Goal: Task Accomplishment & Management: Complete application form

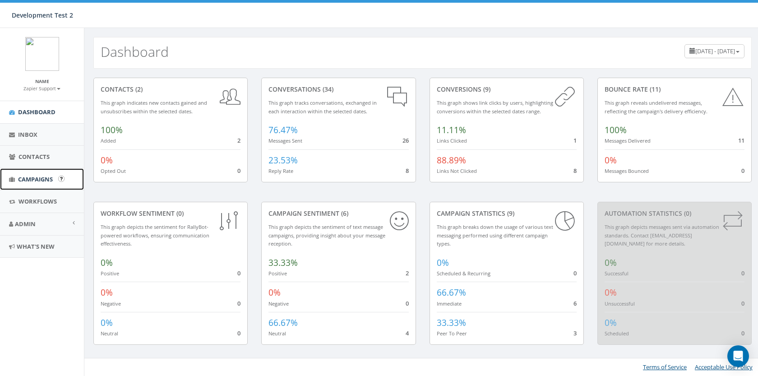
click at [39, 177] on span "Campaigns" at bounding box center [35, 179] width 35 height 8
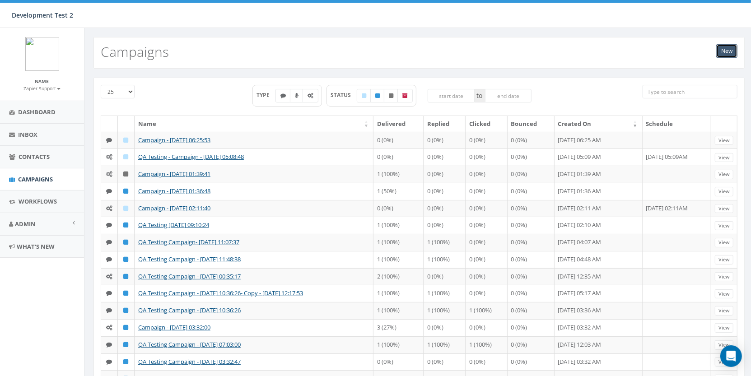
click at [723, 52] on link "New" at bounding box center [726, 51] width 21 height 14
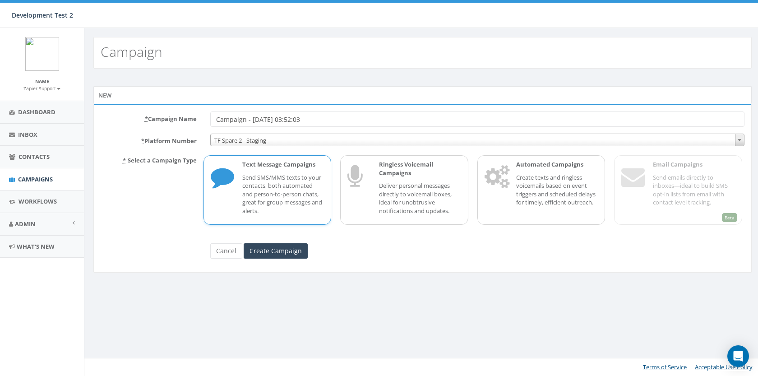
click at [217, 122] on input "Campaign - [DATE] 03:52:03" at bounding box center [477, 119] width 534 height 15
click at [256, 119] on input "QA Campaign - [DATE] 03:52:03" at bounding box center [477, 119] width 534 height 15
type input "QA Campaign Test - [DATE] 03:52:03"
click at [541, 190] on p "Create texts and ringless voicemails based on event triggers and scheduled dela…" at bounding box center [557, 189] width 82 height 33
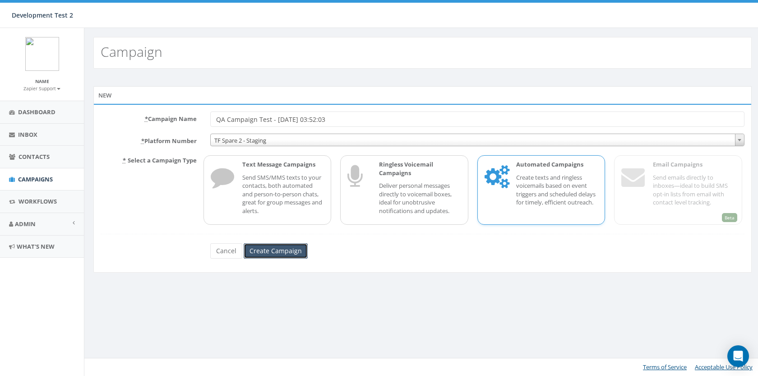
click at [288, 254] on input "Create Campaign" at bounding box center [276, 250] width 64 height 15
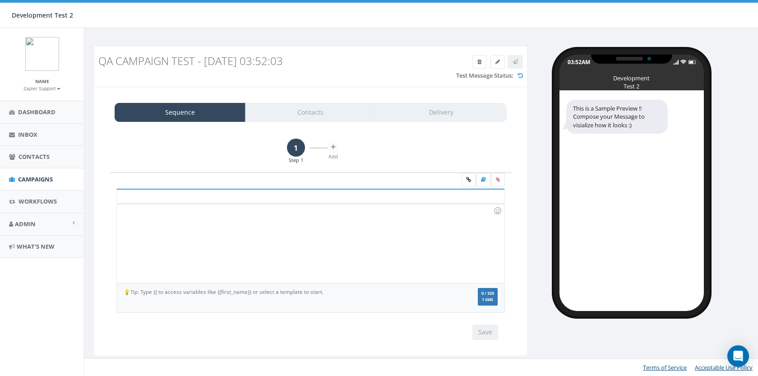
click at [273, 240] on div at bounding box center [310, 243] width 387 height 79
click at [499, 335] on div "Save Next" at bounding box center [310, 332] width 389 height 15
click at [489, 330] on button "Save" at bounding box center [486, 332] width 26 height 15
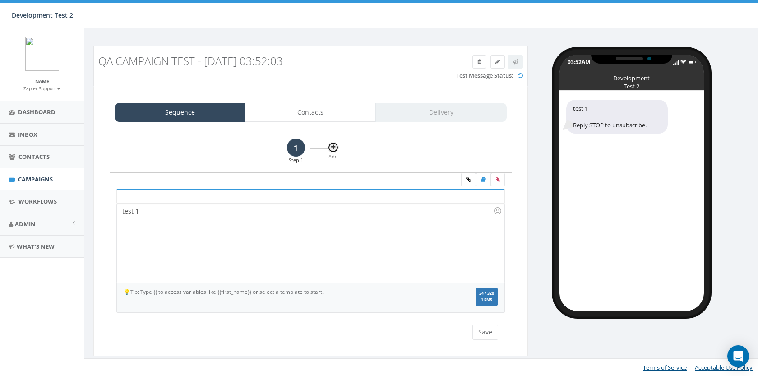
click at [335, 150] on button at bounding box center [333, 147] width 11 height 11
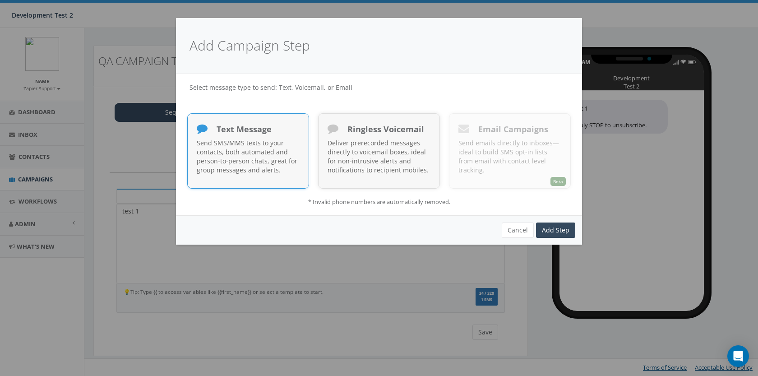
click at [279, 174] on p "Send SMS/MMS texts to your contacts, both automated and person-to-person chats,…" at bounding box center [248, 157] width 103 height 36
click at [560, 232] on link "Add Step" at bounding box center [555, 230] width 39 height 15
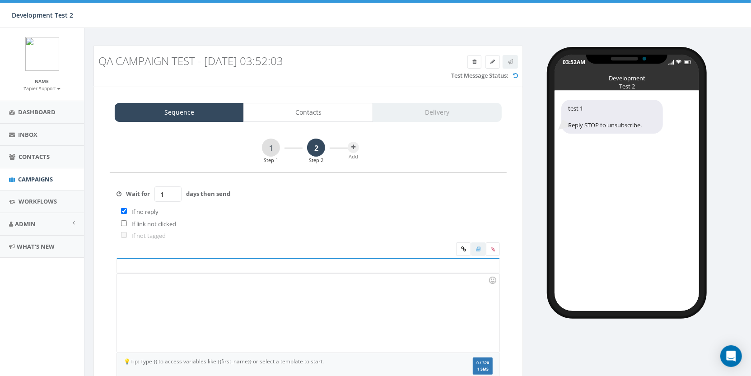
click at [311, 293] on div at bounding box center [308, 313] width 382 height 79
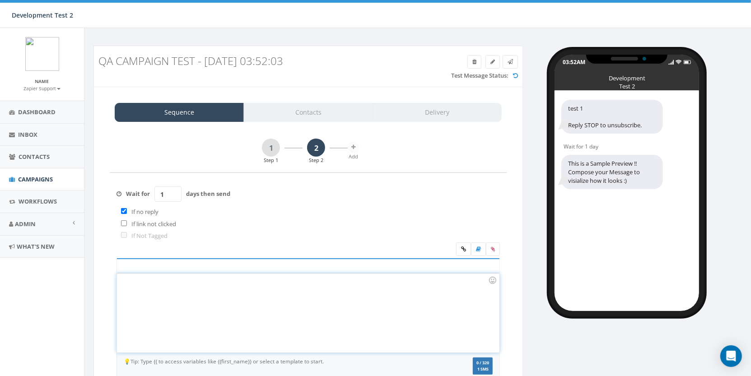
click at [293, 308] on div at bounding box center [308, 313] width 382 height 79
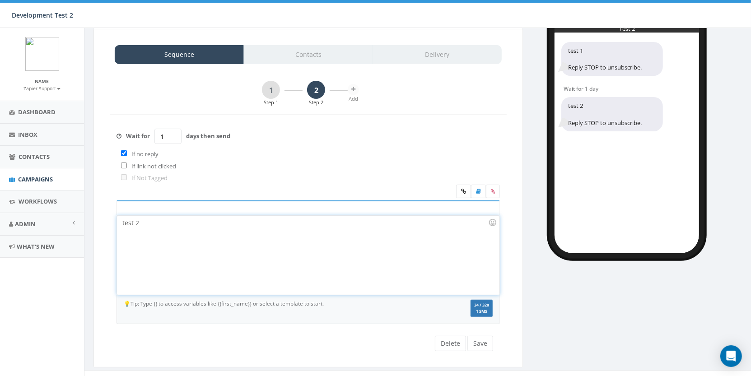
scroll to position [66, 0]
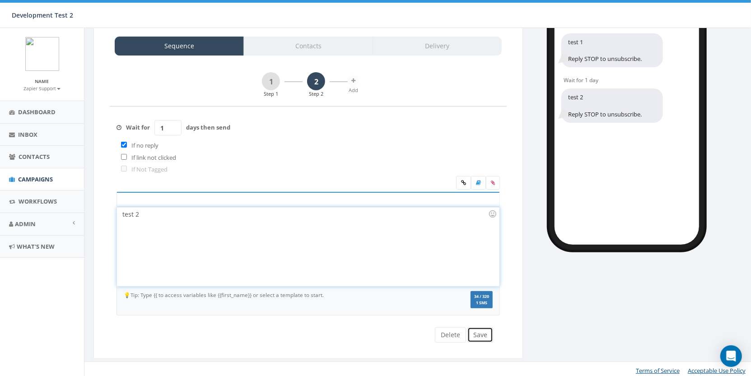
click at [482, 334] on button "Save" at bounding box center [480, 334] width 26 height 15
click at [354, 84] on button at bounding box center [353, 80] width 11 height 11
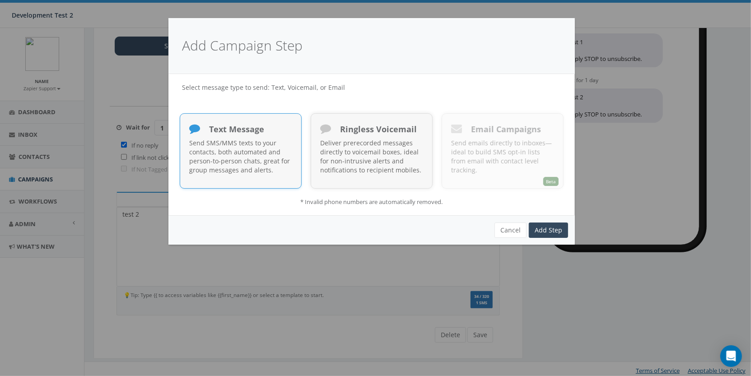
click at [256, 162] on p "Send SMS/MMS texts to your contacts, both automated and person-to-person chats,…" at bounding box center [240, 157] width 103 height 36
click at [547, 225] on link "Add Step" at bounding box center [548, 230] width 39 height 15
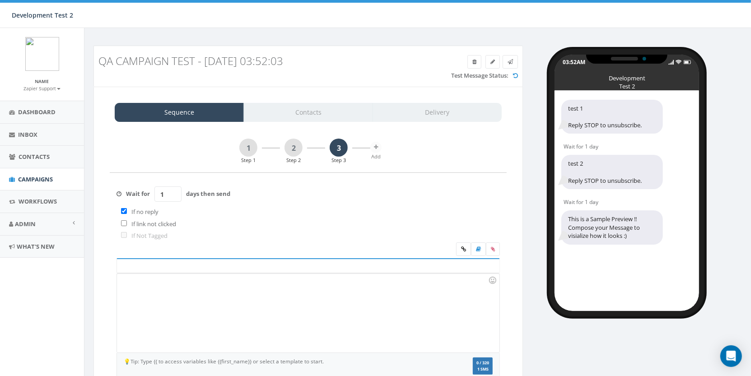
click at [265, 299] on div at bounding box center [308, 313] width 382 height 79
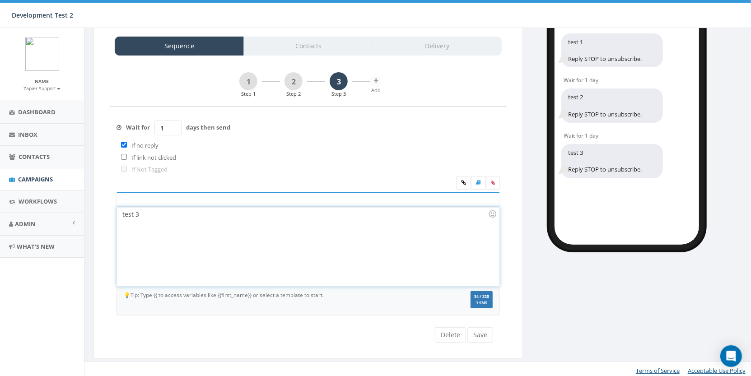
scroll to position [66, 0]
click at [479, 332] on button "Save" at bounding box center [480, 334] width 26 height 15
click at [377, 84] on button at bounding box center [375, 80] width 11 height 11
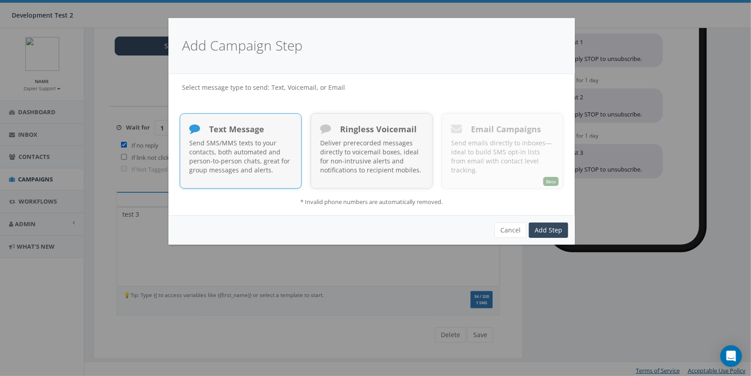
click at [260, 159] on p "Send SMS/MMS texts to your contacts, both automated and person-to-person chats,…" at bounding box center [240, 157] width 103 height 36
click at [543, 230] on link "Add Step" at bounding box center [548, 230] width 39 height 15
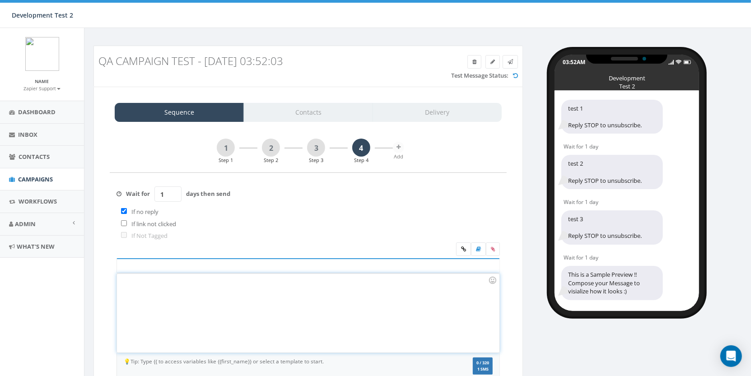
click at [251, 286] on div at bounding box center [308, 313] width 382 height 79
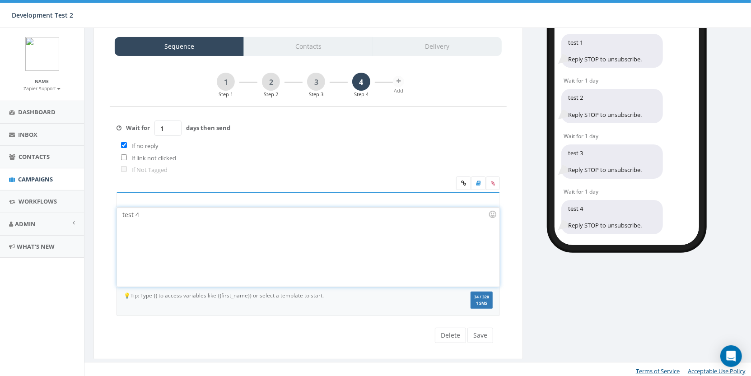
scroll to position [66, 0]
click at [488, 340] on div "1 Step 1 2 Step 2 3 Step 3 4 Step 4 Add test 1 test 1 Recent Smileys & People A…" at bounding box center [308, 207] width 415 height 289
click at [487, 338] on button "Save" at bounding box center [480, 334] width 26 height 15
click at [404, 82] on button at bounding box center [398, 80] width 11 height 11
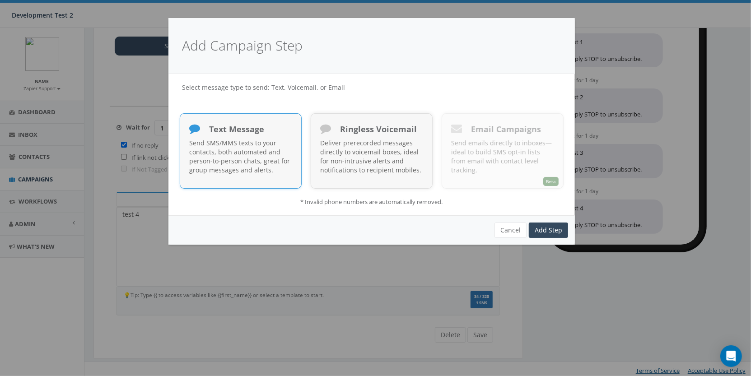
click at [259, 157] on p "Send SMS/MMS texts to your contacts, both automated and person-to-person chats,…" at bounding box center [240, 157] width 103 height 36
click at [559, 228] on link "Add Step" at bounding box center [548, 230] width 39 height 15
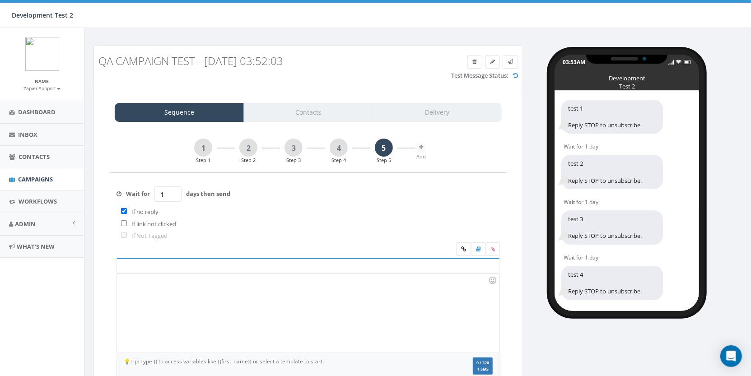
click at [320, 305] on div at bounding box center [308, 313] width 382 height 79
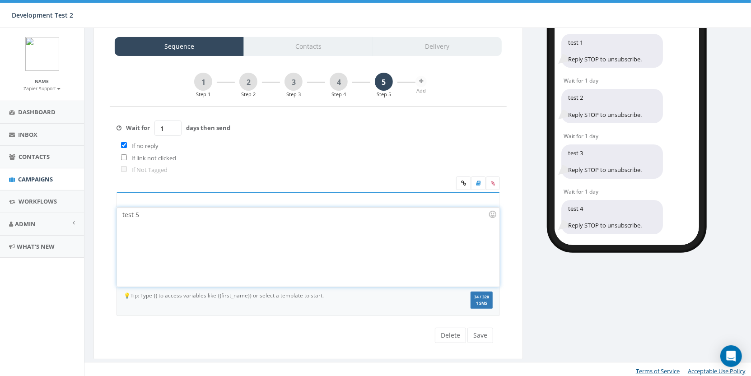
scroll to position [66, 0]
click at [481, 328] on button "Save" at bounding box center [480, 334] width 26 height 15
click at [29, 180] on span "Campaigns" at bounding box center [35, 179] width 35 height 8
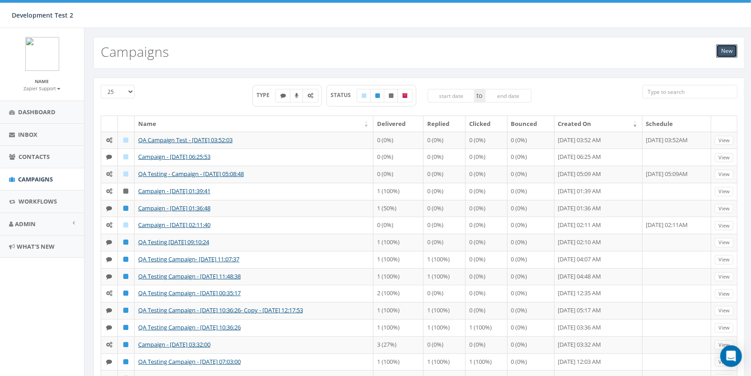
click at [723, 54] on link "New" at bounding box center [726, 51] width 21 height 14
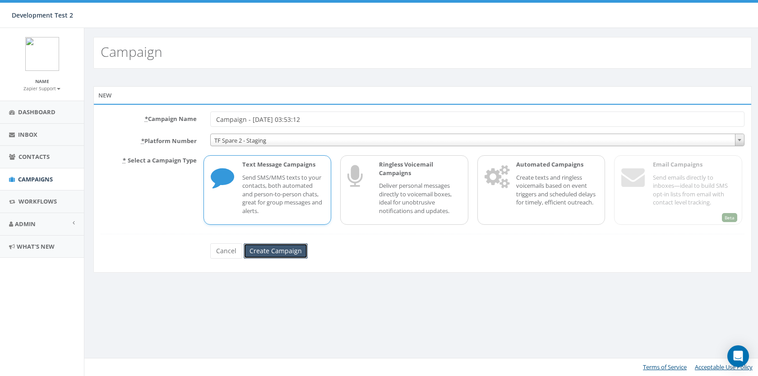
click at [284, 252] on input "Create Campaign" at bounding box center [276, 250] width 64 height 15
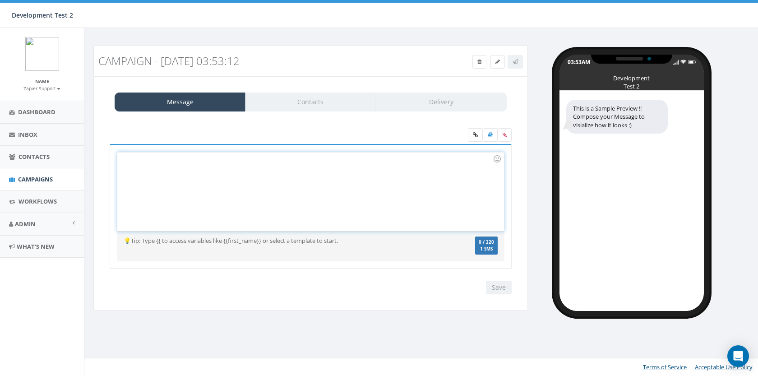
click at [224, 207] on div at bounding box center [310, 191] width 386 height 79
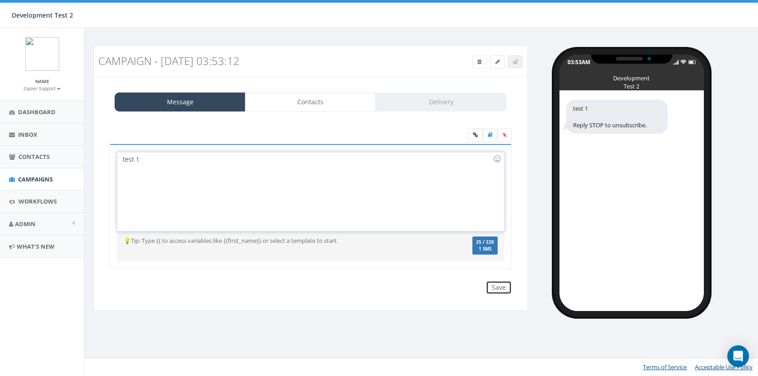
click at [499, 288] on input "Save" at bounding box center [499, 288] width 26 height 14
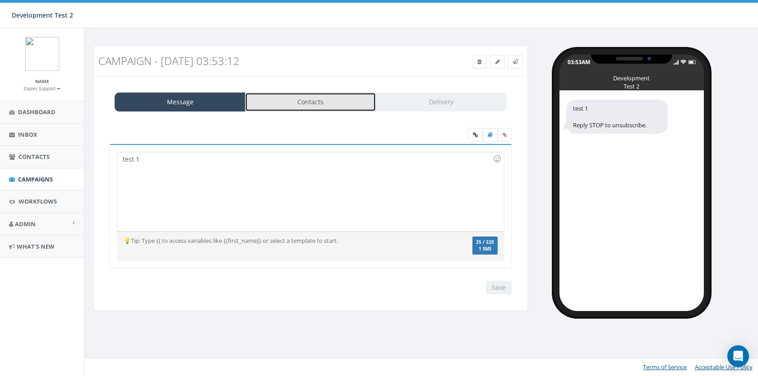
click at [338, 107] on link "Contacts" at bounding box center [310, 102] width 131 height 19
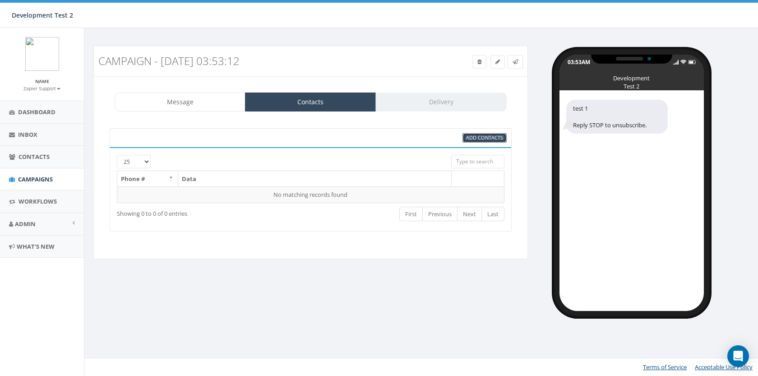
click at [471, 138] on span "Add Contacts" at bounding box center [484, 137] width 37 height 7
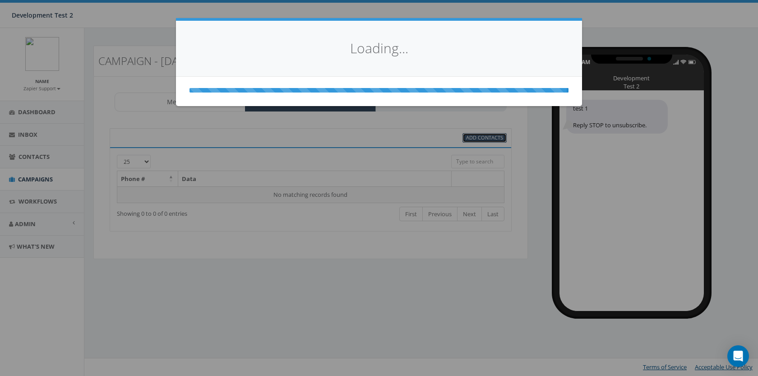
select select
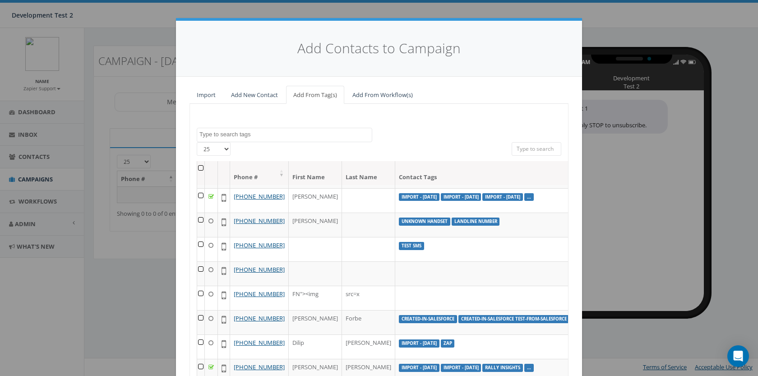
scroll to position [402, 0]
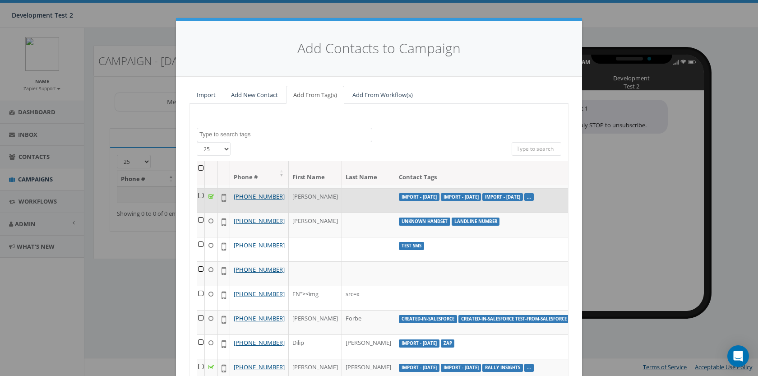
click at [200, 213] on td at bounding box center [201, 200] width 8 height 24
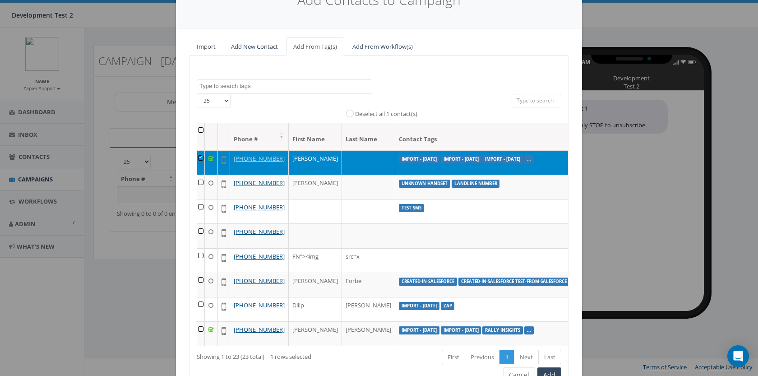
scroll to position [94, 0]
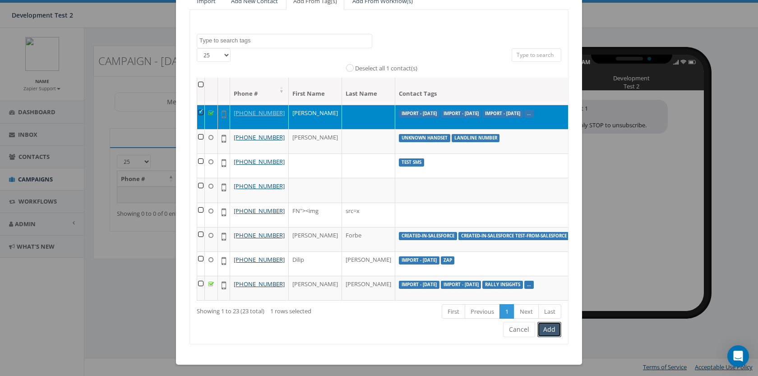
click at [544, 328] on button "Add" at bounding box center [550, 329] width 24 height 15
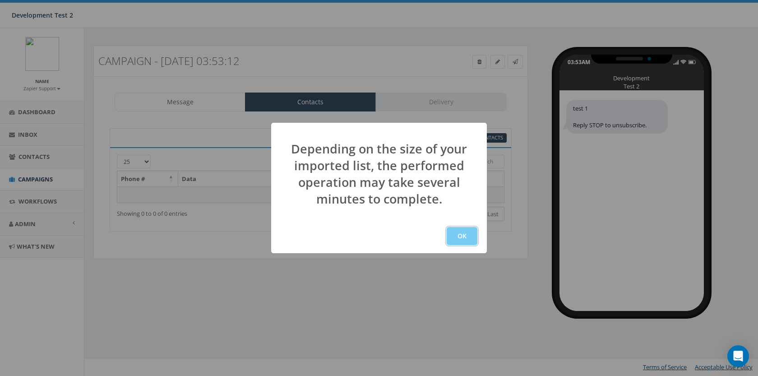
click at [464, 241] on button "OK" at bounding box center [462, 236] width 31 height 18
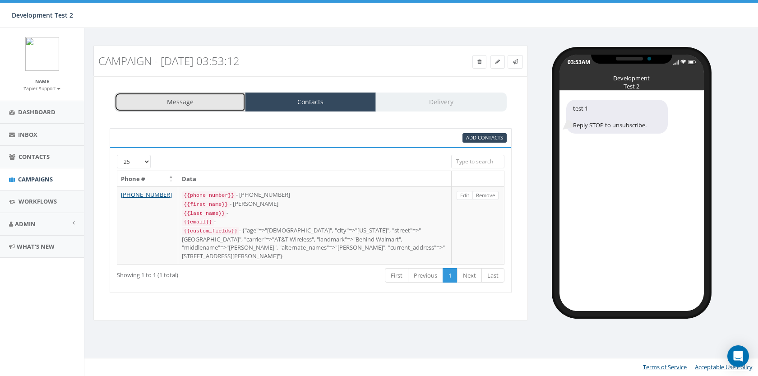
click at [211, 106] on link "Message" at bounding box center [180, 102] width 131 height 19
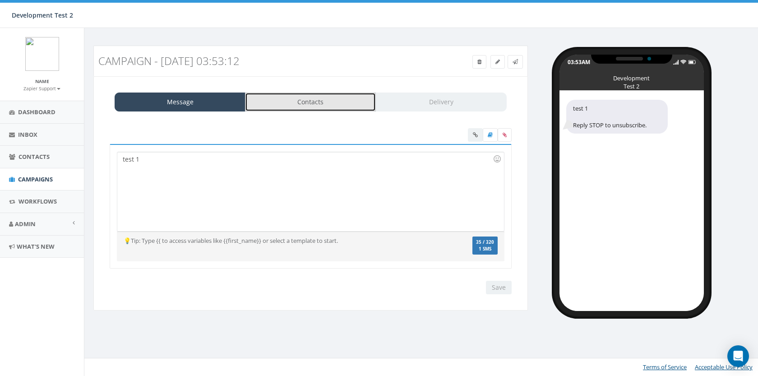
click at [292, 102] on link "Contacts" at bounding box center [310, 102] width 131 height 19
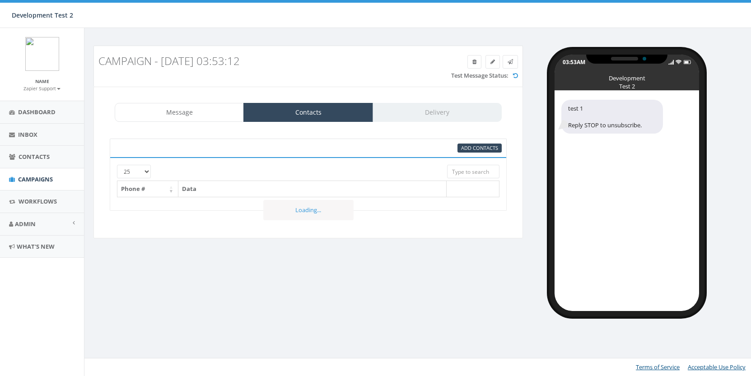
select select
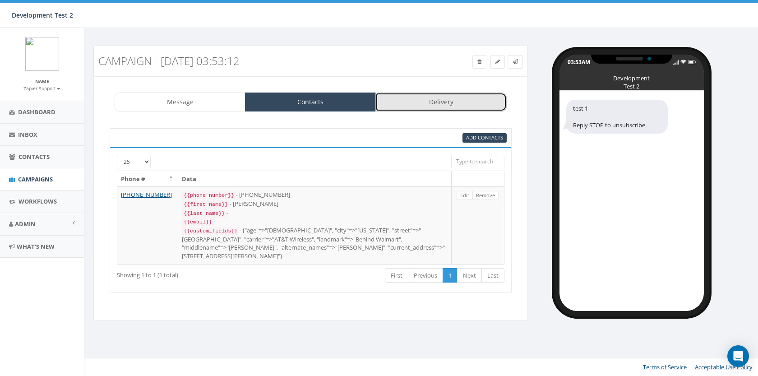
click at [434, 105] on link "Delivery" at bounding box center [441, 102] width 131 height 19
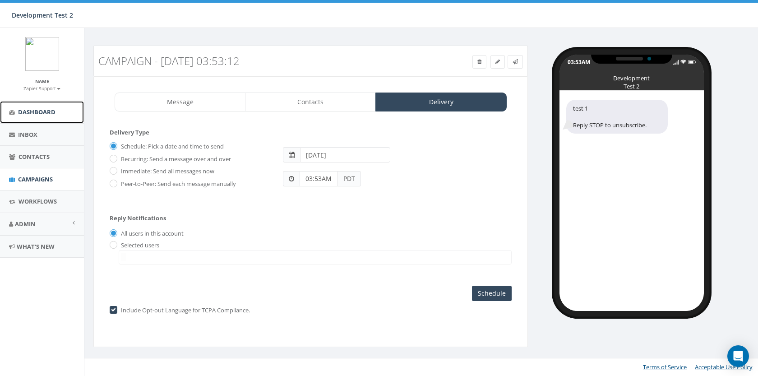
click at [47, 113] on span "Dashboard" at bounding box center [36, 112] width 37 height 8
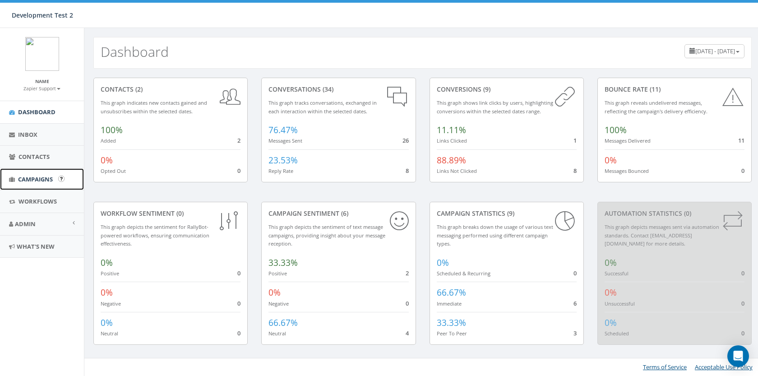
click at [40, 171] on link "Campaigns" at bounding box center [42, 179] width 84 height 22
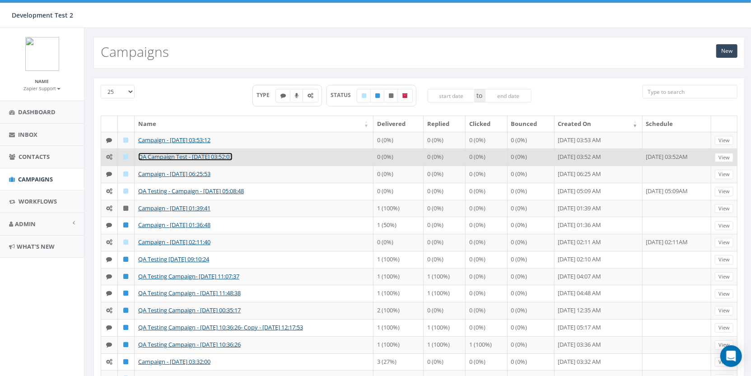
click at [177, 155] on link "QA Campaign Test - [DATE] 03:52:03" at bounding box center [185, 157] width 94 height 8
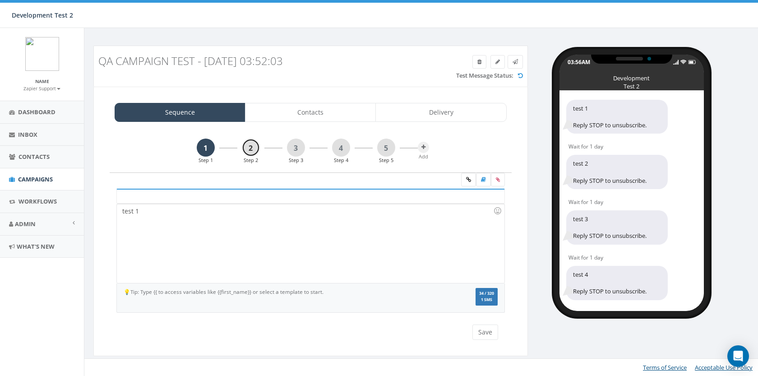
click at [257, 151] on link "2" at bounding box center [251, 148] width 18 height 18
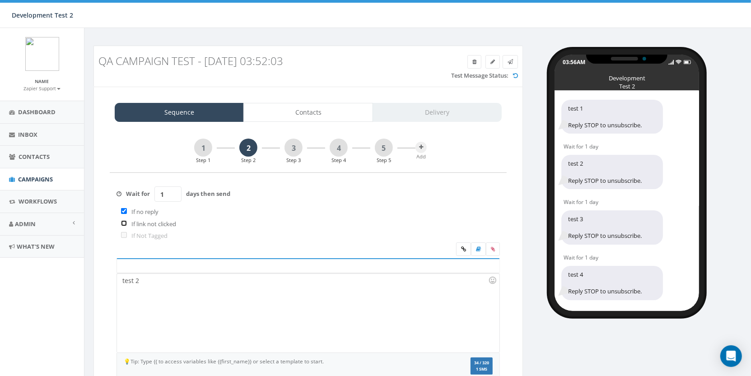
click at [124, 224] on input "checkbox" at bounding box center [124, 223] width 6 height 6
checkbox input "true"
drag, startPoint x: 188, startPoint y: 224, endPoint x: 122, endPoint y: 222, distance: 65.9
click at [122, 222] on div "If link not clicked" at bounding box center [173, 224] width 114 height 12
copy div "If link not clicked"
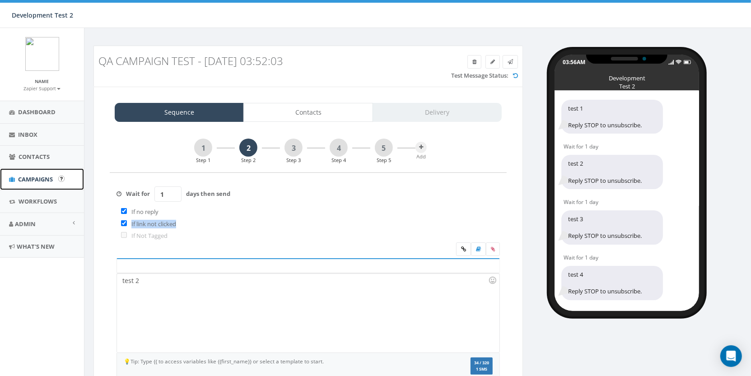
click at [43, 178] on span "Campaigns" at bounding box center [35, 179] width 35 height 8
